Goal: Complete application form

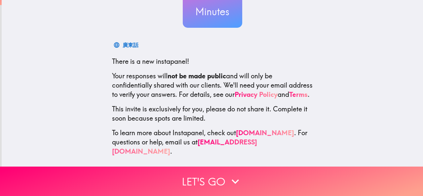
scroll to position [79, 0]
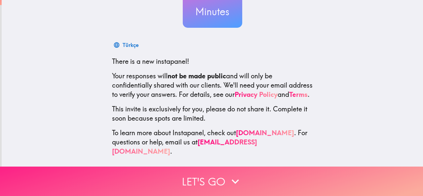
click at [209, 179] on button "Let's go" at bounding box center [211, 181] width 423 height 29
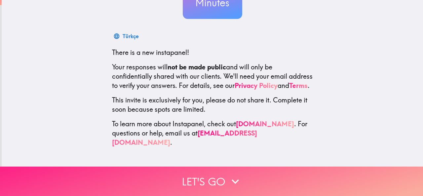
scroll to position [0, 0]
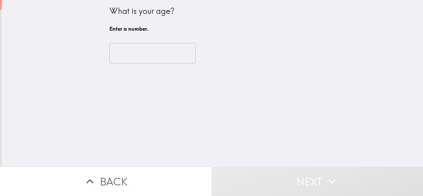
click at [133, 54] on input "number" at bounding box center [152, 53] width 86 height 21
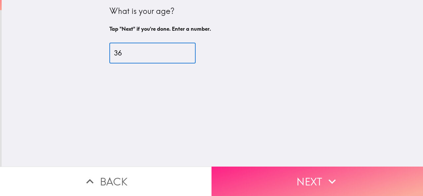
type input "36"
click at [258, 170] on button "Next" at bounding box center [318, 181] width 212 height 29
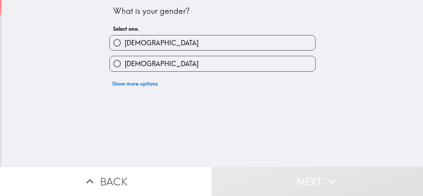
click at [142, 63] on label "[DEMOGRAPHIC_DATA]" at bounding box center [213, 63] width 206 height 15
click at [125, 63] on input "[DEMOGRAPHIC_DATA]" at bounding box center [117, 63] width 15 height 15
radio input "true"
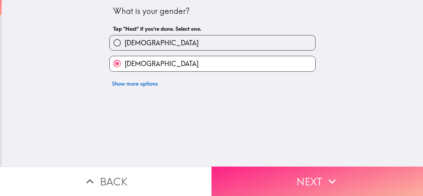
click at [268, 170] on button "Next" at bounding box center [318, 181] width 212 height 29
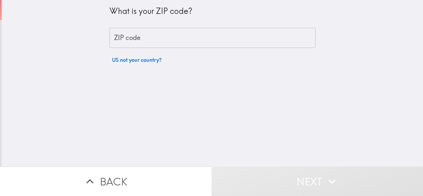
click at [141, 39] on input "ZIP code" at bounding box center [212, 38] width 206 height 21
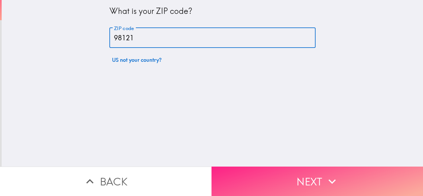
type input "98121"
click at [281, 176] on button "Next" at bounding box center [318, 181] width 212 height 29
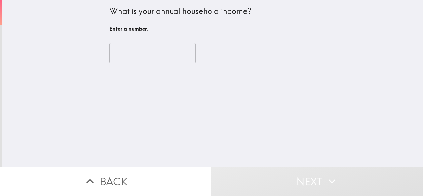
click at [153, 51] on input "number" at bounding box center [152, 53] width 86 height 21
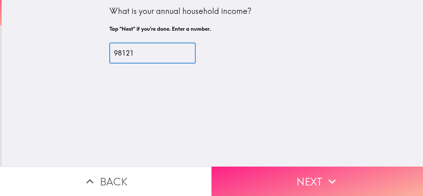
type input "98121"
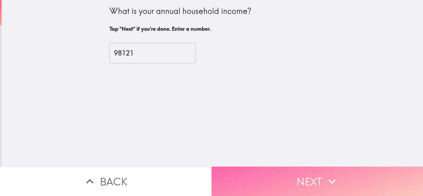
click at [281, 179] on button "Next" at bounding box center [318, 181] width 212 height 29
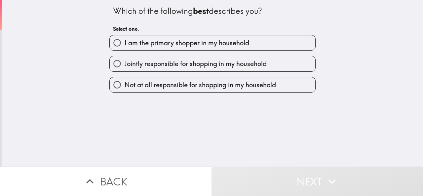
click at [287, 38] on label "I am the primary shopper in my household" at bounding box center [213, 42] width 206 height 15
click at [125, 38] on input "I am the primary shopper in my household" at bounding box center [117, 42] width 15 height 15
radio input "true"
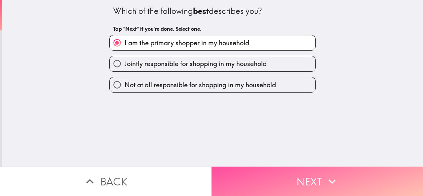
click at [285, 177] on button "Next" at bounding box center [318, 181] width 212 height 29
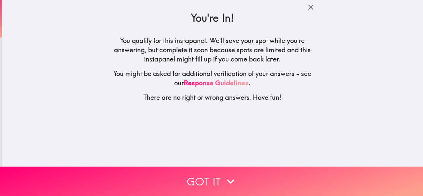
click at [285, 177] on button "Got it" at bounding box center [211, 181] width 423 height 29
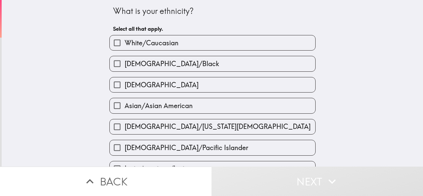
click at [205, 36] on label "White/Caucasian" at bounding box center [213, 42] width 206 height 15
click at [125, 36] on input "White/Caucasian" at bounding box center [117, 42] width 15 height 15
checkbox input "true"
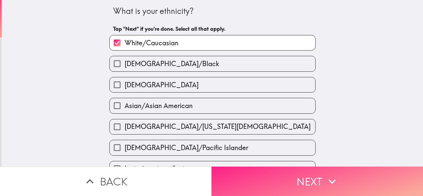
click at [293, 178] on button "Next" at bounding box center [318, 181] width 212 height 29
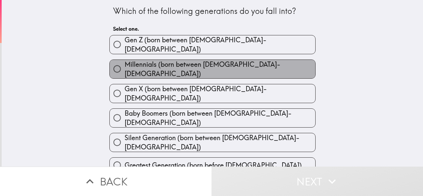
click at [183, 66] on span "Millennials (born between [DEMOGRAPHIC_DATA]-[DEMOGRAPHIC_DATA])" at bounding box center [220, 69] width 191 height 19
click at [125, 66] on input "Millennials (born between [DEMOGRAPHIC_DATA]-[DEMOGRAPHIC_DATA])" at bounding box center [117, 69] width 15 height 15
radio input "true"
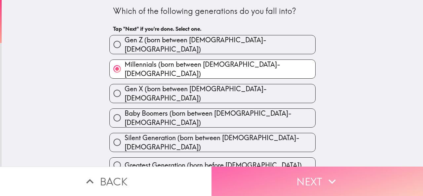
click at [278, 174] on button "Next" at bounding box center [318, 181] width 212 height 29
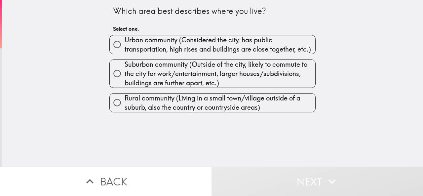
click at [168, 38] on span "Urban community (Considered the city, has public transportation, high rises and…" at bounding box center [220, 44] width 191 height 19
click at [125, 38] on input "Urban community (Considered the city, has public transportation, high rises and…" at bounding box center [117, 44] width 15 height 15
radio input "true"
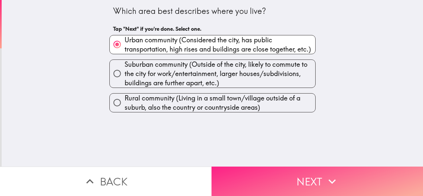
click at [259, 168] on button "Next" at bounding box center [318, 181] width 212 height 29
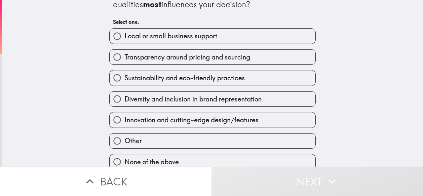
scroll to position [27, 0]
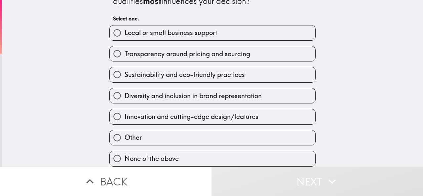
click at [211, 70] on span "Sustainability and eco-friendly practices" at bounding box center [185, 74] width 120 height 9
click at [125, 70] on input "Sustainability and eco-friendly practices" at bounding box center [117, 74] width 15 height 15
radio input "true"
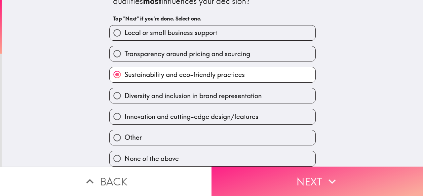
click at [250, 178] on button "Next" at bounding box center [318, 181] width 212 height 29
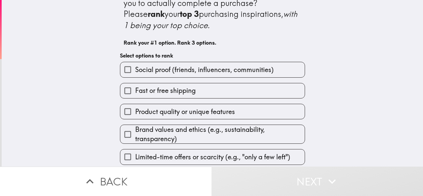
scroll to position [33, 0]
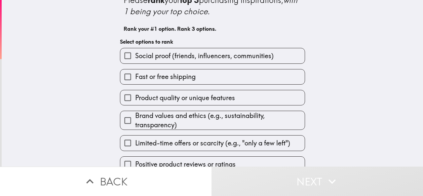
click at [180, 94] on span "Product quality or unique features" at bounding box center [185, 97] width 100 height 9
click at [135, 94] on input "Product quality or unique features" at bounding box center [127, 97] width 15 height 15
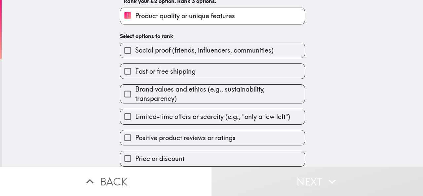
scroll to position [67, 0]
click at [179, 92] on span "Brand values and ethics (e.g., sustainability, transparency)" at bounding box center [220, 94] width 170 height 19
click at [135, 92] on input "Brand values and ethics (e.g., sustainability, transparency)" at bounding box center [127, 94] width 15 height 15
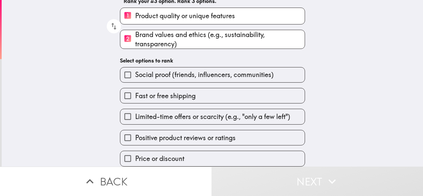
click at [175, 137] on span "Positive product reviews or ratings" at bounding box center [185, 137] width 101 height 9
click at [135, 137] on input "Positive product reviews or ratings" at bounding box center [127, 137] width 15 height 15
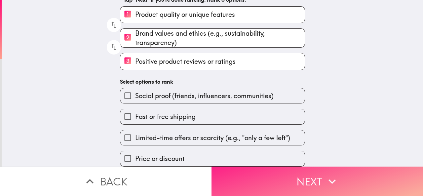
click at [283, 180] on button "Next" at bounding box center [318, 181] width 212 height 29
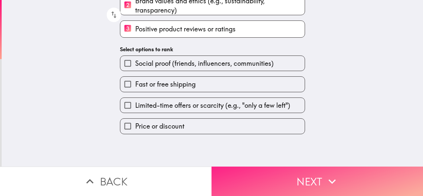
scroll to position [0, 0]
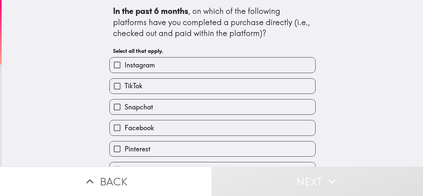
click at [142, 71] on label "Instagram" at bounding box center [213, 65] width 206 height 15
click at [125, 71] on input "Instagram" at bounding box center [117, 65] width 15 height 15
checkbox input "true"
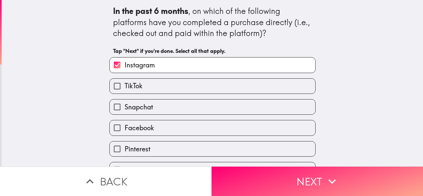
click at [140, 89] on label "TikTok" at bounding box center [213, 86] width 206 height 15
click at [125, 89] on input "TikTok" at bounding box center [117, 86] width 15 height 15
checkbox input "true"
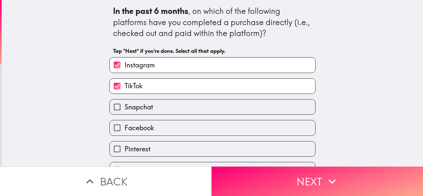
click at [140, 104] on span "Snapchat" at bounding box center [139, 107] width 28 height 9
click at [125, 104] on input "Snapchat" at bounding box center [117, 107] width 15 height 15
checkbox input "true"
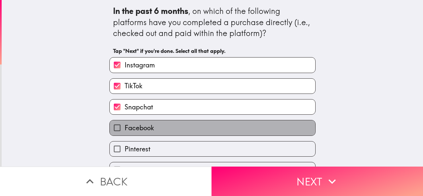
click at [142, 126] on span "Facebook" at bounding box center [139, 127] width 29 height 9
click at [125, 126] on input "Facebook" at bounding box center [117, 127] width 15 height 15
checkbox input "true"
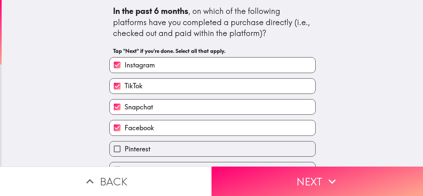
click at [141, 144] on label "Pinterest" at bounding box center [213, 149] width 206 height 15
click at [125, 144] on input "Pinterest" at bounding box center [117, 149] width 15 height 15
checkbox input "true"
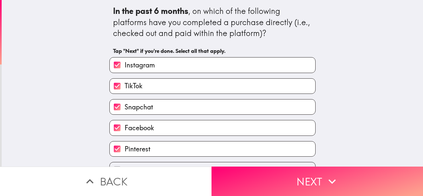
scroll to position [38, 0]
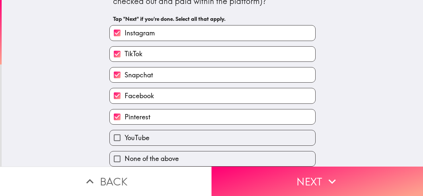
click at [183, 137] on label "YouTube" at bounding box center [213, 137] width 206 height 15
click at [125, 137] on input "YouTube" at bounding box center [117, 137] width 15 height 15
checkbox input "true"
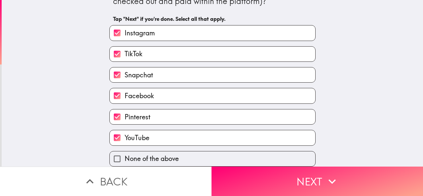
click at [179, 114] on label "Pinterest" at bounding box center [213, 116] width 206 height 15
click at [125, 114] on input "Pinterest" at bounding box center [117, 116] width 15 height 15
checkbox input "false"
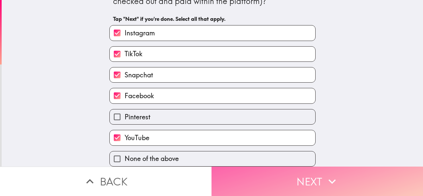
click at [268, 181] on button "Next" at bounding box center [318, 181] width 212 height 29
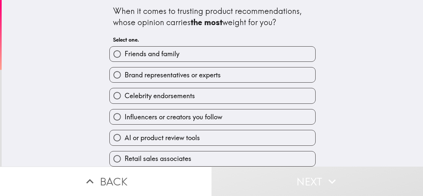
click at [194, 75] on span "Brand representatives or experts" at bounding box center [173, 74] width 96 height 9
click at [125, 75] on input "Brand representatives or experts" at bounding box center [117, 74] width 15 height 15
radio input "true"
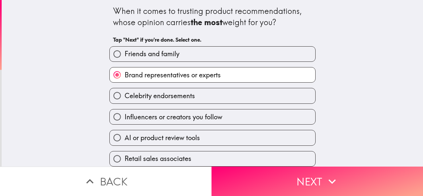
scroll to position [6, 0]
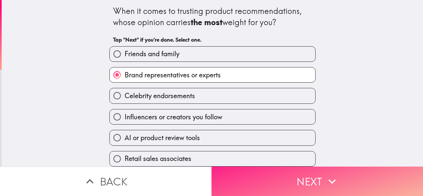
click at [244, 178] on button "Next" at bounding box center [318, 181] width 212 height 29
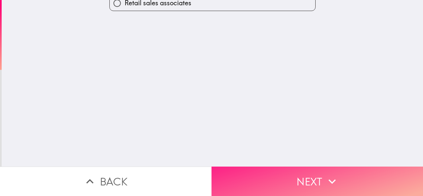
scroll to position [0, 0]
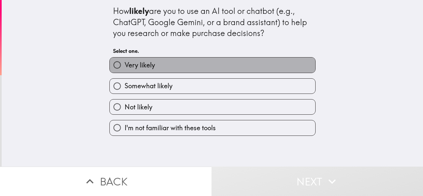
click at [172, 68] on label "Very likely" at bounding box center [213, 65] width 206 height 15
click at [125, 68] on input "Very likely" at bounding box center [117, 65] width 15 height 15
radio input "true"
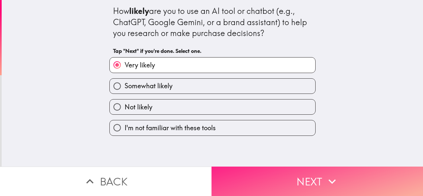
click at [250, 179] on button "Next" at bounding box center [318, 181] width 212 height 29
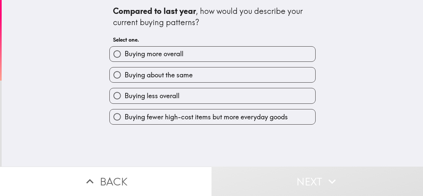
click at [162, 58] on span "Buying more overall" at bounding box center [154, 53] width 59 height 9
click at [125, 58] on input "Buying more overall" at bounding box center [117, 54] width 15 height 15
radio input "true"
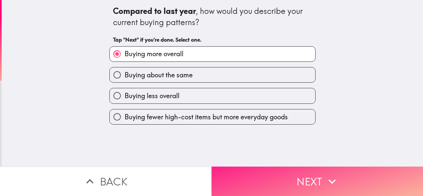
click at [254, 177] on button "Next" at bounding box center [318, 181] width 212 height 29
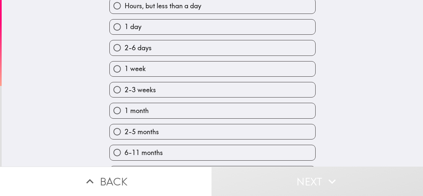
scroll to position [132, 0]
click at [159, 74] on label "1 week" at bounding box center [213, 68] width 206 height 15
click at [125, 74] on input "1 week" at bounding box center [117, 68] width 15 height 15
radio input "true"
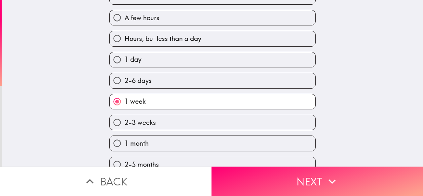
scroll to position [33, 0]
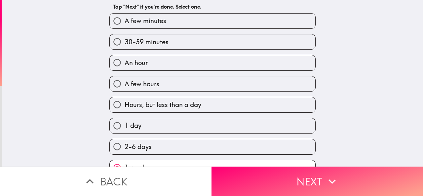
click at [152, 128] on label "1 day" at bounding box center [213, 125] width 206 height 15
click at [125, 128] on input "1 day" at bounding box center [117, 125] width 15 height 15
radio input "true"
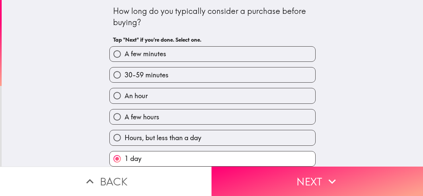
scroll to position [66, 0]
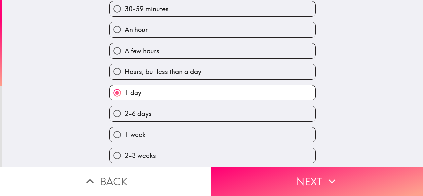
click at [182, 116] on label "2-6 days" at bounding box center [213, 113] width 206 height 15
click at [125, 116] on input "2-6 days" at bounding box center [117, 113] width 15 height 15
radio input "true"
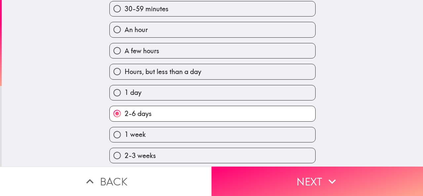
scroll to position [132, 0]
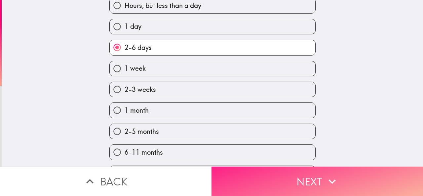
click at [275, 170] on button "Next" at bounding box center [318, 181] width 212 height 29
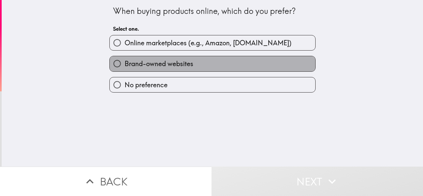
click at [156, 62] on span "Brand-owned websites" at bounding box center [159, 63] width 69 height 9
click at [125, 62] on input "Brand-owned websites" at bounding box center [117, 63] width 15 height 15
radio input "true"
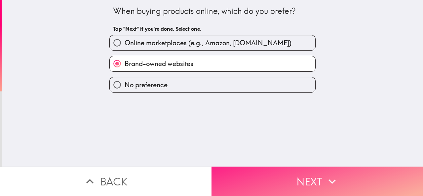
click at [264, 177] on button "Next" at bounding box center [318, 181] width 212 height 29
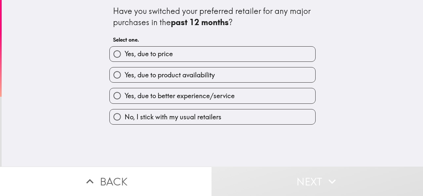
click at [167, 98] on span "Yes, due to better experience/service" at bounding box center [180, 95] width 110 height 9
click at [125, 98] on input "Yes, due to better experience/service" at bounding box center [117, 95] width 15 height 15
radio input "true"
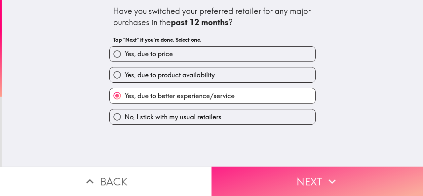
click at [252, 177] on button "Next" at bounding box center [318, 181] width 212 height 29
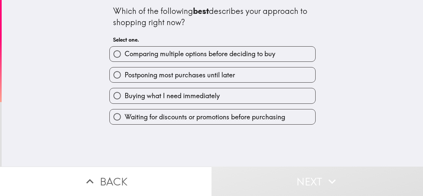
click at [193, 56] on span "Comparing multiple options before deciding to buy" at bounding box center [200, 53] width 151 height 9
click at [125, 56] on input "Comparing multiple options before deciding to buy" at bounding box center [117, 54] width 15 height 15
radio input "true"
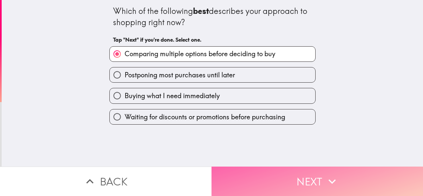
click at [242, 170] on button "Next" at bounding box center [318, 181] width 212 height 29
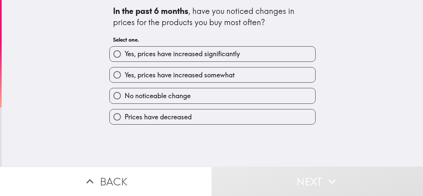
click at [189, 77] on span "Yes, prices have increased somewhat" at bounding box center [180, 74] width 110 height 9
click at [125, 77] on input "Yes, prices have increased somewhat" at bounding box center [117, 74] width 15 height 15
radio input "true"
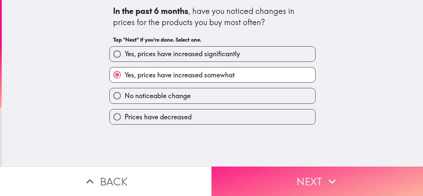
click at [244, 172] on button "Next" at bounding box center [318, 181] width 212 height 29
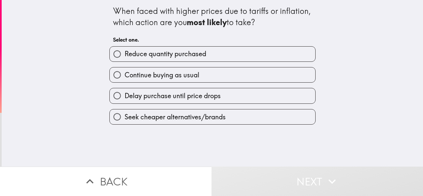
click at [167, 80] on label "Continue buying as usual" at bounding box center [213, 74] width 206 height 15
click at [125, 80] on input "Continue buying as usual" at bounding box center [117, 74] width 15 height 15
radio input "true"
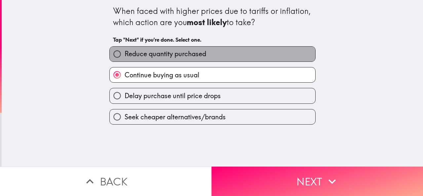
click at [166, 61] on label "Reduce quantity purchased" at bounding box center [213, 54] width 206 height 15
click at [125, 61] on input "Reduce quantity purchased" at bounding box center [117, 54] width 15 height 15
radio input "true"
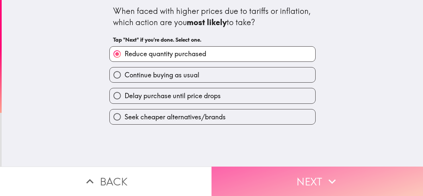
click at [237, 172] on button "Next" at bounding box center [318, 181] width 212 height 29
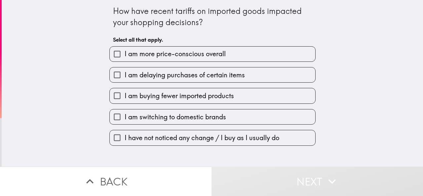
click at [159, 58] on span "I am more price-conscious overall" at bounding box center [175, 53] width 101 height 9
click at [125, 58] on input "I am more price-conscious overall" at bounding box center [117, 54] width 15 height 15
checkbox input "true"
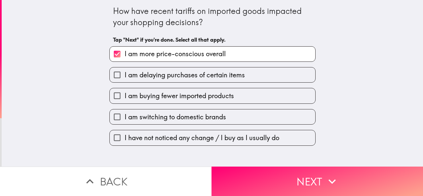
click at [163, 78] on span "I am delaying purchases of certain items" at bounding box center [185, 74] width 120 height 9
click at [125, 78] on input "I am delaying purchases of certain items" at bounding box center [117, 74] width 15 height 15
checkbox input "true"
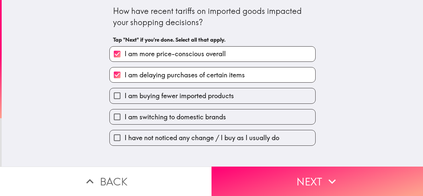
click at [179, 102] on label "I am buying fewer imported products" at bounding box center [213, 95] width 206 height 15
click at [125, 102] on input "I am buying fewer imported products" at bounding box center [117, 95] width 15 height 15
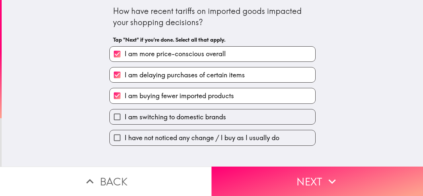
click at [204, 96] on span "I am buying fewer imported products" at bounding box center [179, 95] width 109 height 9
click at [125, 96] on input "I am buying fewer imported products" at bounding box center [117, 95] width 15 height 15
checkbox input "false"
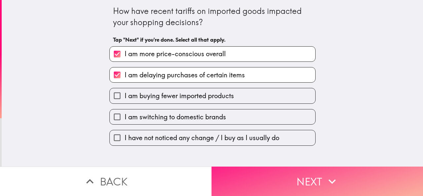
click at [241, 169] on button "Next" at bounding box center [318, 181] width 212 height 29
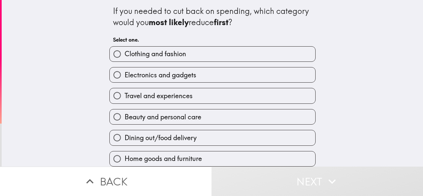
click at [170, 77] on span "Electronics and gadgets" at bounding box center [161, 74] width 72 height 9
click at [125, 77] on input "Electronics and gadgets" at bounding box center [117, 74] width 15 height 15
radio input "true"
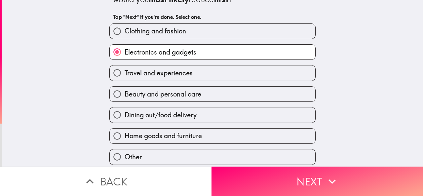
scroll to position [33, 0]
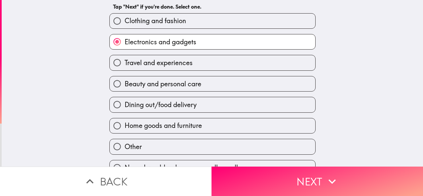
click at [209, 123] on label "Home goods and furniture" at bounding box center [213, 125] width 206 height 15
click at [125, 123] on input "Home goods and furniture" at bounding box center [117, 125] width 15 height 15
radio input "true"
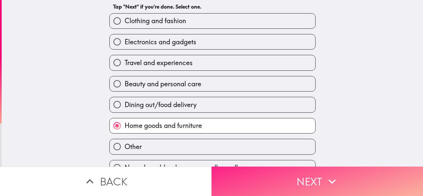
click at [256, 180] on button "Next" at bounding box center [318, 181] width 212 height 29
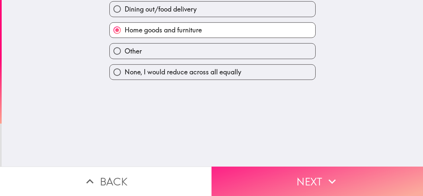
scroll to position [0, 0]
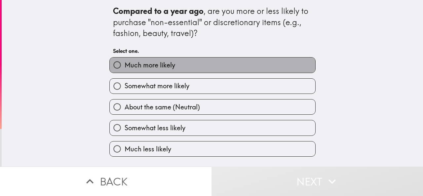
click at [190, 69] on label "Much more likely" at bounding box center [213, 65] width 206 height 15
click at [125, 69] on input "Much more likely" at bounding box center [117, 65] width 15 height 15
radio input "true"
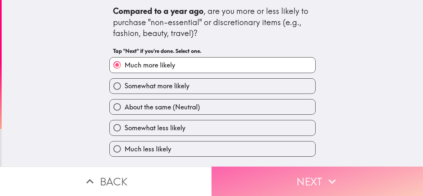
click at [259, 175] on button "Next" at bounding box center [318, 181] width 212 height 29
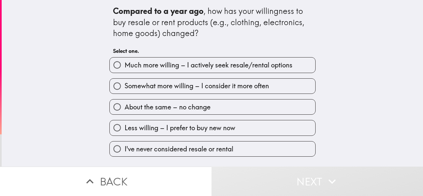
click at [179, 66] on span "Much more willing – I actively seek resale/rental options" at bounding box center [209, 65] width 168 height 9
click at [125, 66] on input "Much more willing – I actively seek resale/rental options" at bounding box center [117, 65] width 15 height 15
radio input "true"
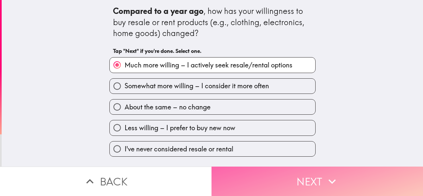
click at [249, 180] on button "Next" at bounding box center [318, 181] width 212 height 29
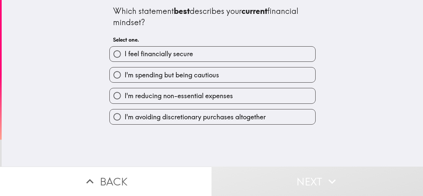
click at [214, 55] on label "I feel financially secure" at bounding box center [213, 54] width 206 height 15
click at [125, 55] on input "I feel financially secure" at bounding box center [117, 54] width 15 height 15
radio input "true"
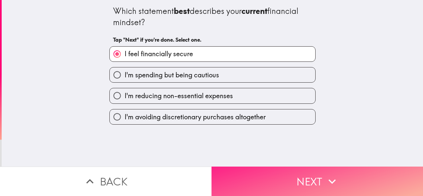
click at [256, 172] on button "Next" at bounding box center [318, 181] width 212 height 29
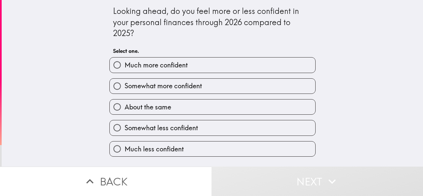
click at [156, 68] on span "Much more confident" at bounding box center [156, 65] width 63 height 9
click at [125, 68] on input "Much more confident" at bounding box center [117, 65] width 15 height 15
radio input "true"
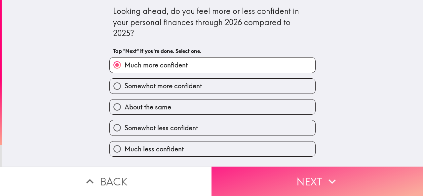
click at [245, 179] on button "Next" at bounding box center [318, 181] width 212 height 29
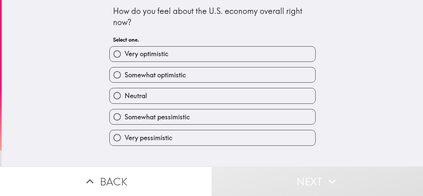
click at [160, 54] on span "Very optimistic" at bounding box center [147, 53] width 44 height 9
click at [125, 54] on input "Very optimistic" at bounding box center [117, 54] width 15 height 15
radio input "true"
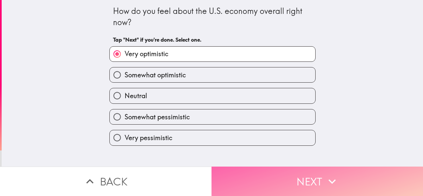
click at [241, 174] on button "Next" at bounding box center [318, 181] width 212 height 29
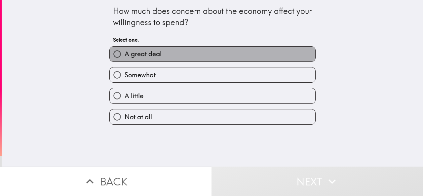
click at [146, 54] on span "A great deal" at bounding box center [143, 53] width 37 height 9
click at [125, 54] on input "A great deal" at bounding box center [117, 54] width 15 height 15
radio input "true"
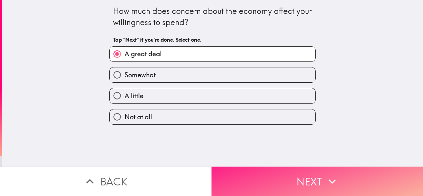
click at [237, 172] on button "Next" at bounding box center [318, 181] width 212 height 29
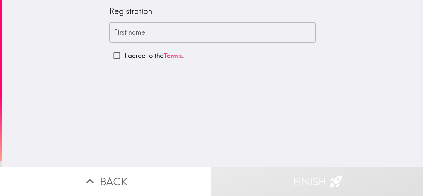
click at [151, 29] on input "First name" at bounding box center [212, 32] width 206 height 21
click at [111, 31] on div "First name First name" at bounding box center [212, 32] width 206 height 21
click at [150, 32] on input "First name" at bounding box center [212, 32] width 206 height 21
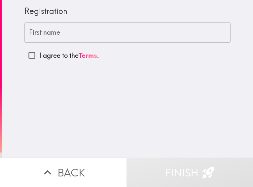
click at [106, 41] on input "First name" at bounding box center [127, 32] width 206 height 21
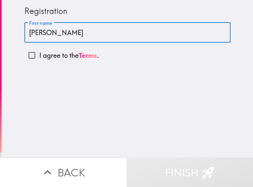
type input "[PERSON_NAME]"
click at [26, 54] on input "I agree to the Terms ." at bounding box center [31, 55] width 15 height 15
checkbox input "true"
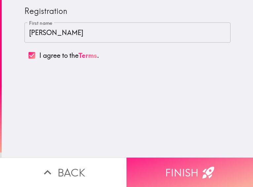
click at [161, 162] on button "Finish" at bounding box center [190, 172] width 127 height 29
